Goal: Navigation & Orientation: Find specific page/section

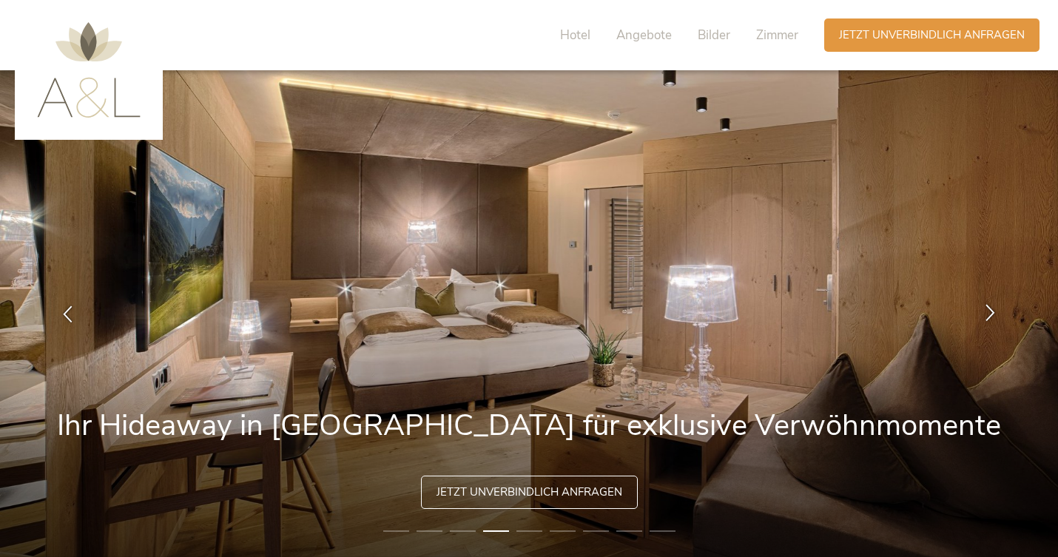
click at [991, 317] on icon at bounding box center [990, 312] width 17 height 17
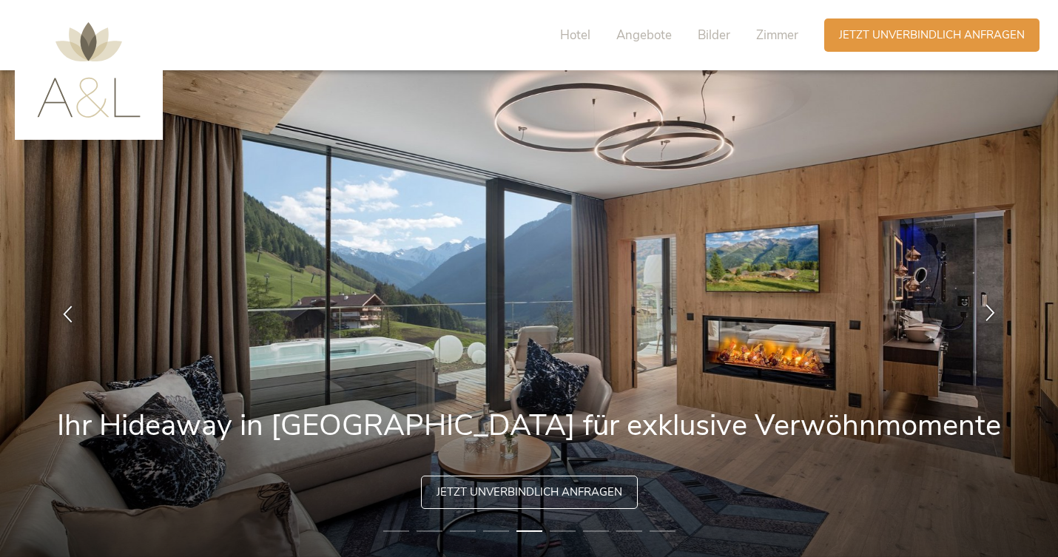
click at [990, 311] on icon at bounding box center [990, 312] width 17 height 17
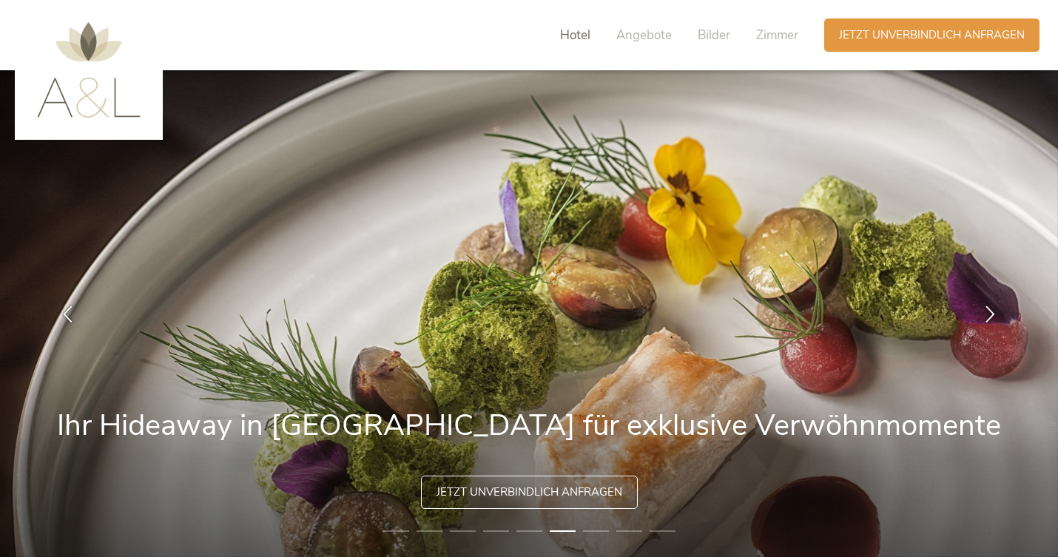
click at [580, 30] on span "Hotel" at bounding box center [575, 35] width 30 height 17
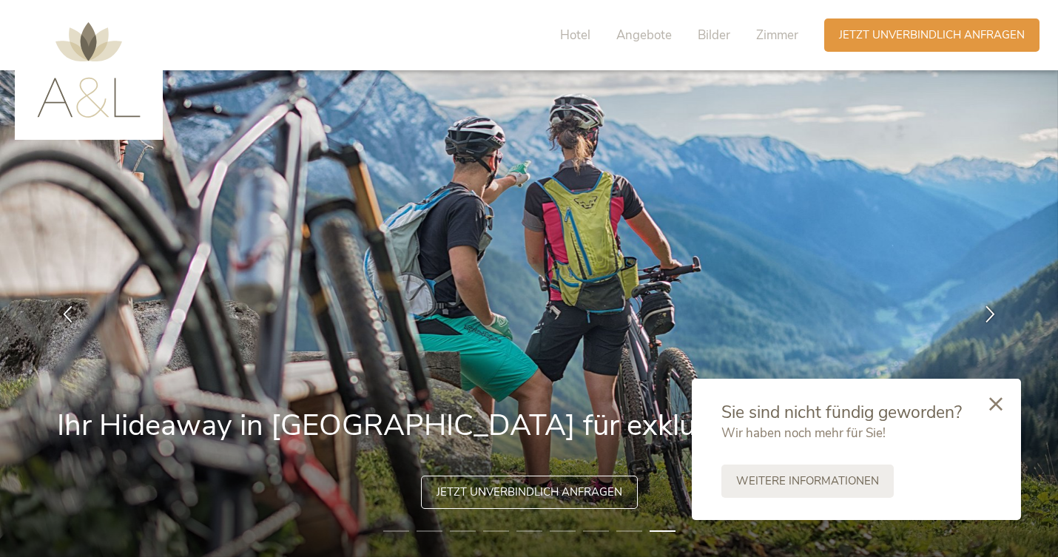
click at [96, 58] on img at bounding box center [89, 69] width 104 height 95
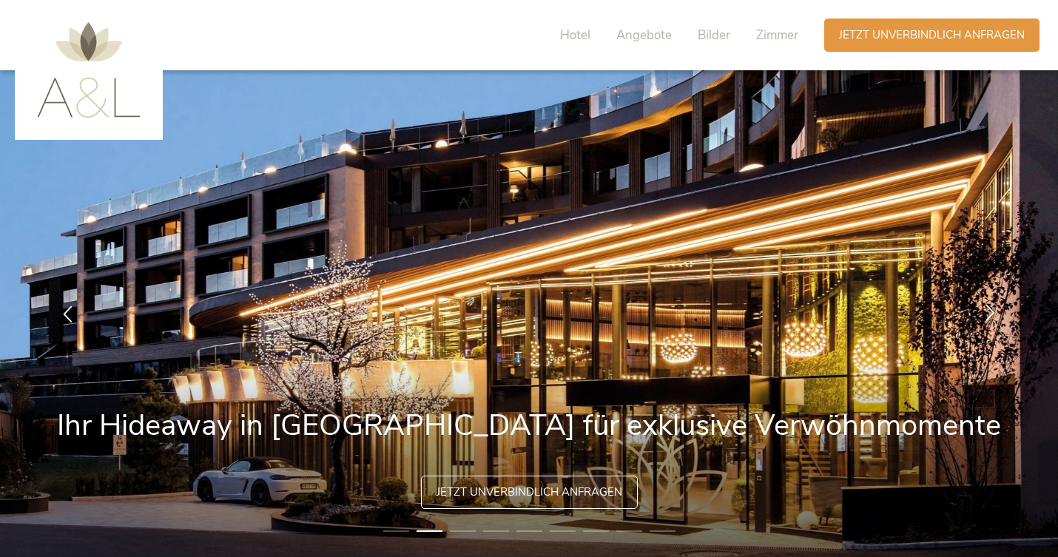
click at [988, 312] on icon at bounding box center [990, 312] width 17 height 17
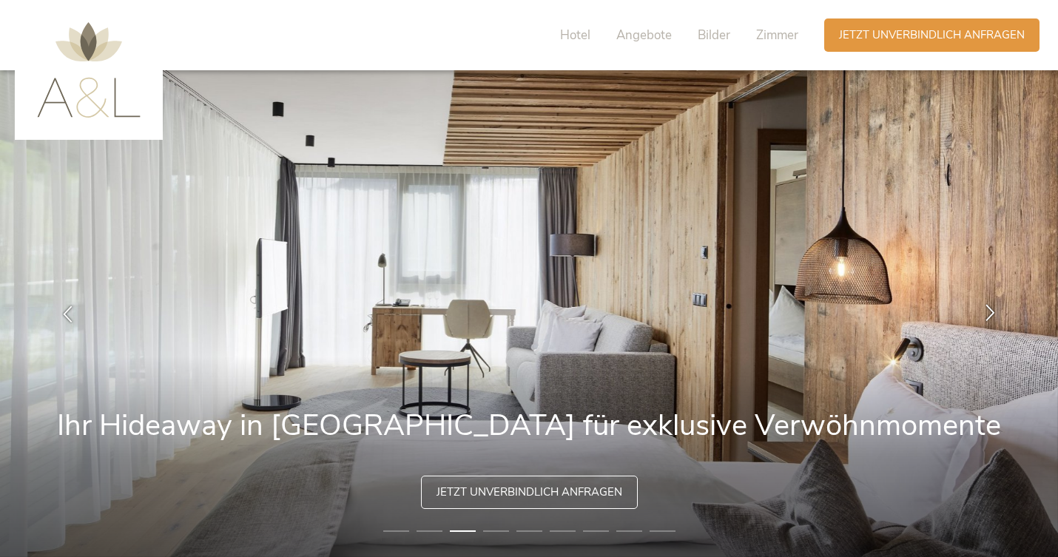
click at [996, 308] on icon at bounding box center [990, 312] width 17 height 17
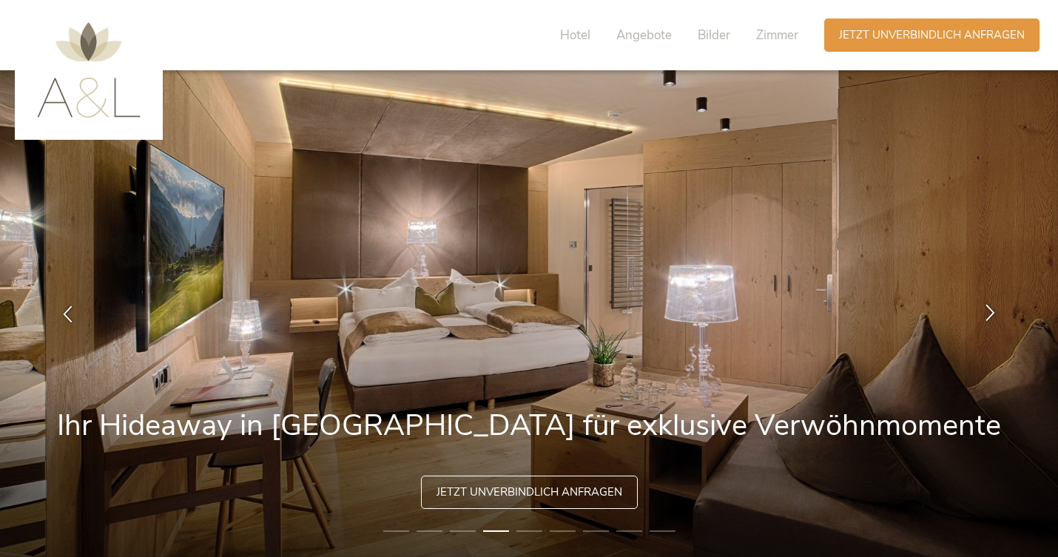
click at [996, 308] on icon at bounding box center [990, 312] width 17 height 17
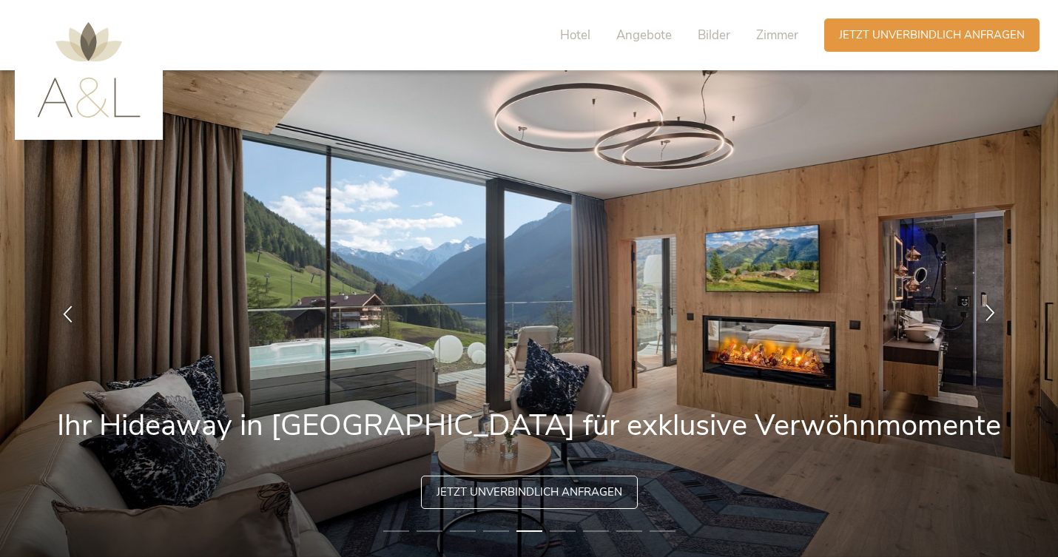
click at [996, 308] on icon at bounding box center [990, 312] width 17 height 17
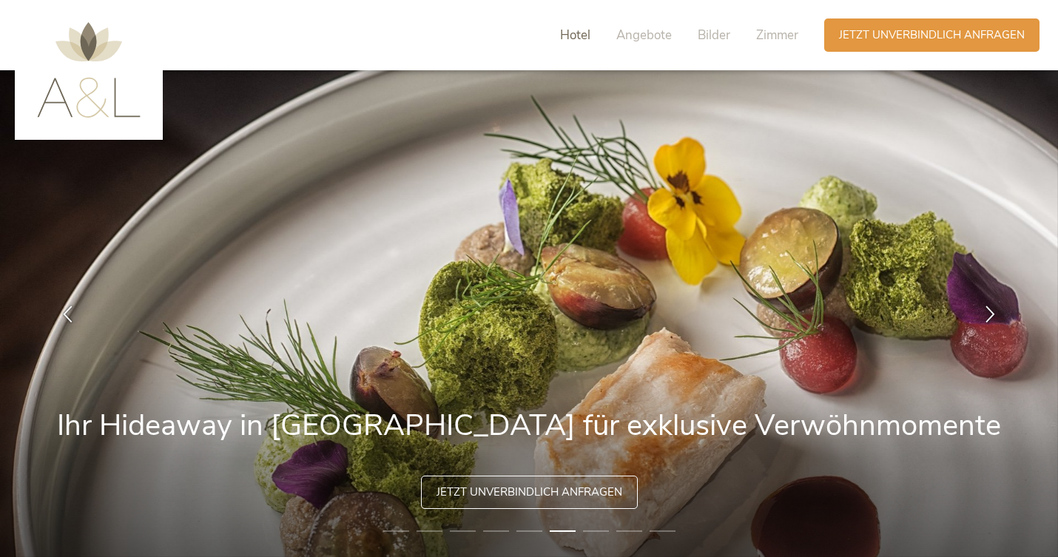
click at [579, 34] on span "Hotel" at bounding box center [575, 35] width 30 height 17
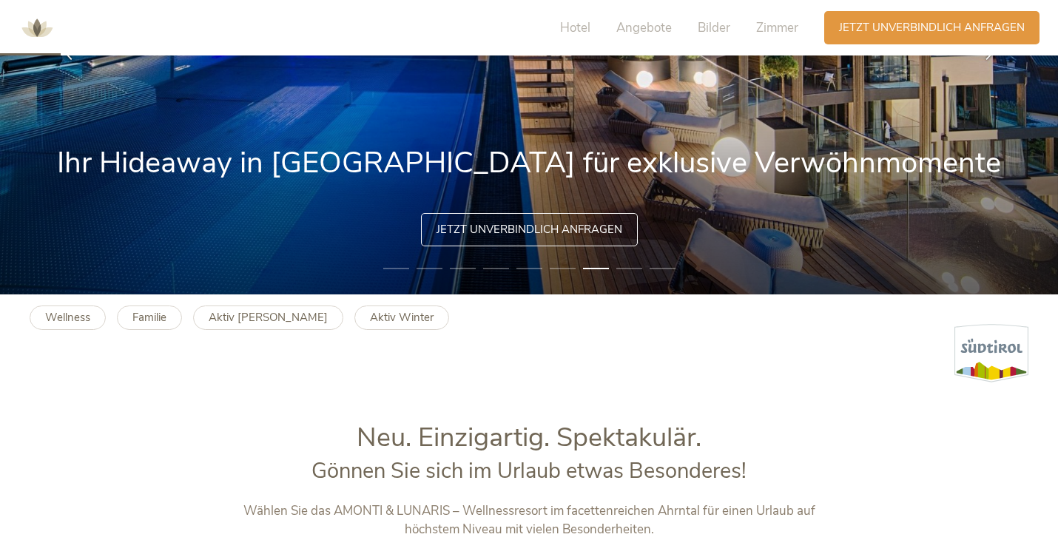
scroll to position [254, 0]
